Goal: Information Seeking & Learning: Understand process/instructions

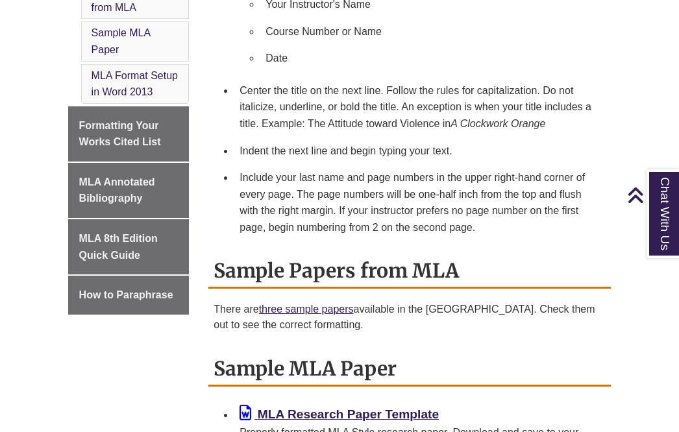
scroll to position [815, 0]
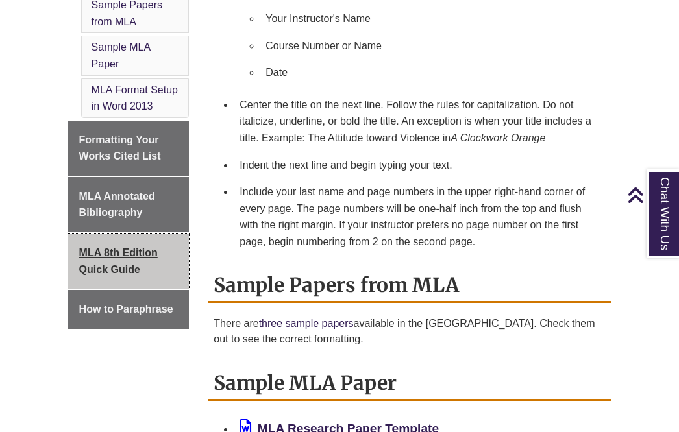
click at [113, 275] on span "MLA 8th Edition Quick Guide" at bounding box center [118, 261] width 79 height 28
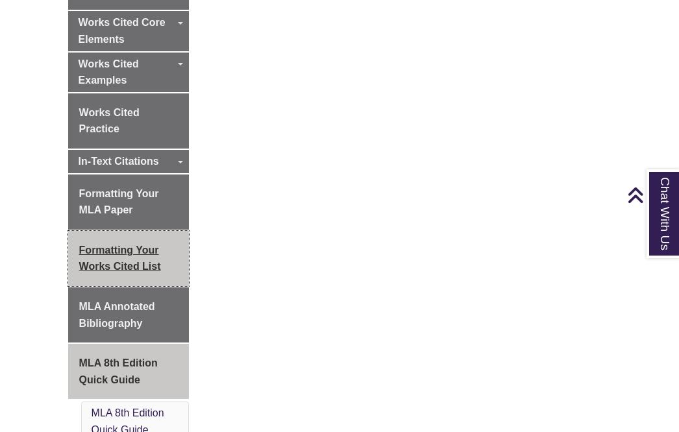
scroll to position [488, 0]
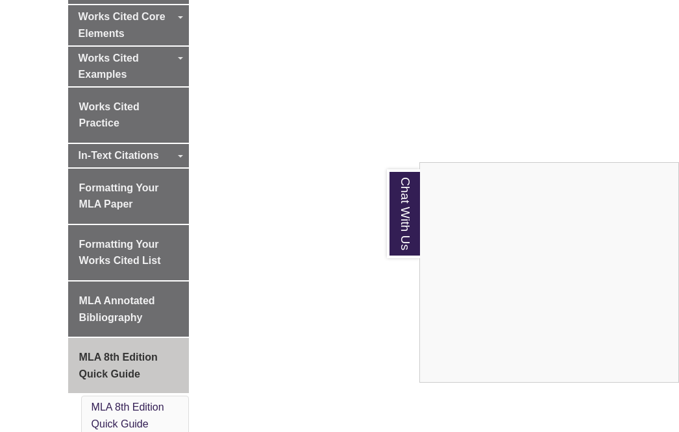
click at [173, 18] on div "Chat With Us" at bounding box center [339, 216] width 679 height 432
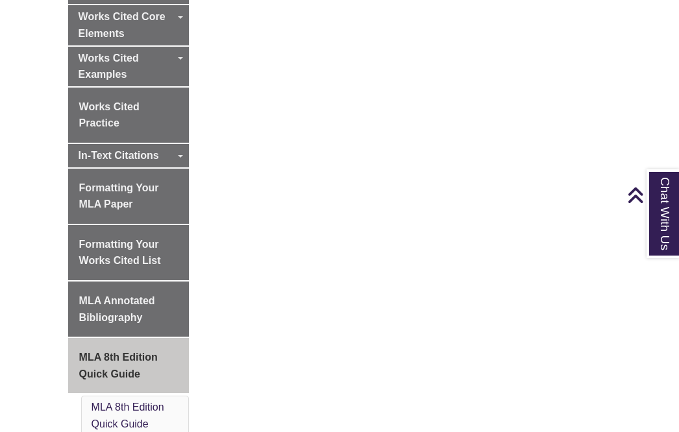
click at [232, 77] on div "About MLA Works Cited Entries: What to Include Works Cited Core Elements Toggle…" at bounding box center [339, 200] width 563 height 617
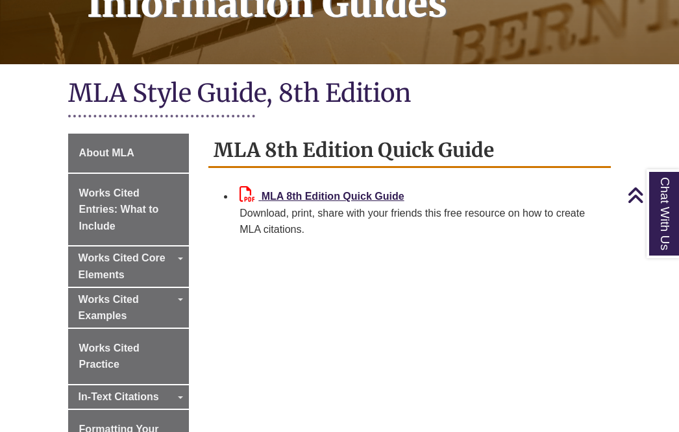
scroll to position [243, 0]
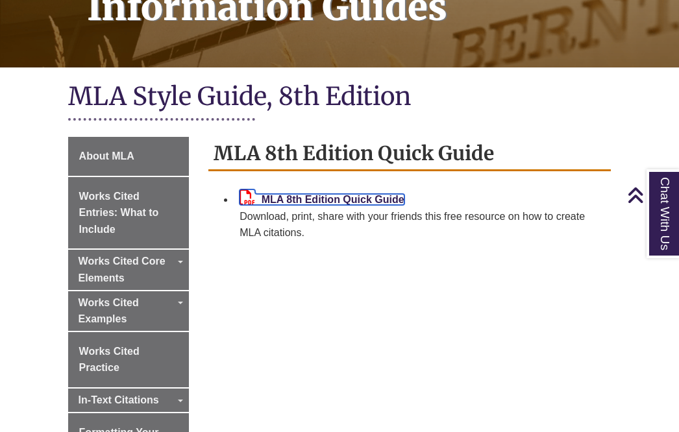
click at [283, 195] on b "MLA 8th Edition Quick Guide" at bounding box center [333, 199] width 143 height 11
